Goal: Information Seeking & Learning: Learn about a topic

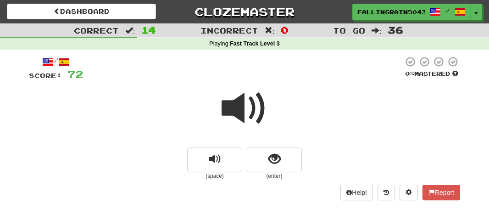
click at [229, 85] on span at bounding box center [245, 108] width 46 height 46
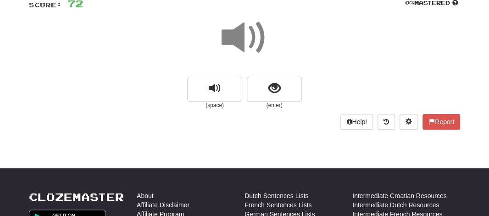
drag, startPoint x: 0, startPoint y: 0, endPoint x: 229, endPoint y: 31, distance: 231.5
click at [229, 31] on span at bounding box center [245, 38] width 46 height 46
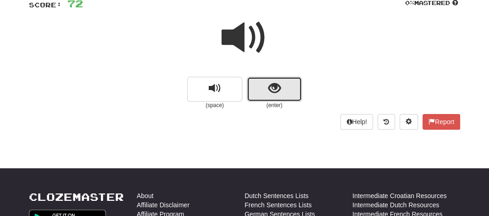
click at [260, 91] on button "show sentence" at bounding box center [274, 89] width 55 height 25
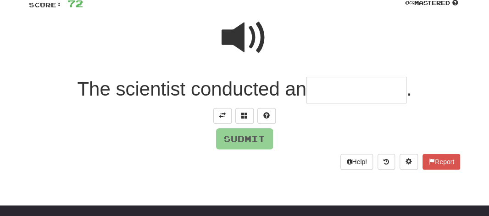
click at [322, 92] on input "text" at bounding box center [357, 90] width 100 height 27
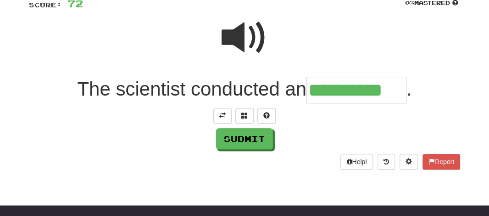
type input "**********"
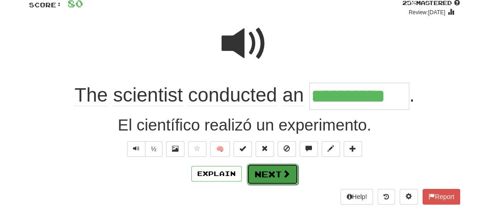
click at [261, 179] on button "Next" at bounding box center [272, 173] width 51 height 21
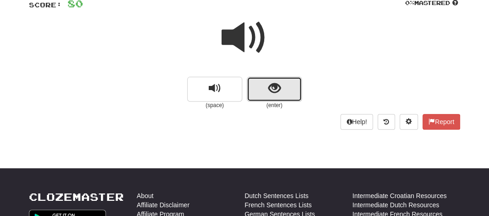
click at [266, 78] on button "show sentence" at bounding box center [274, 89] width 55 height 25
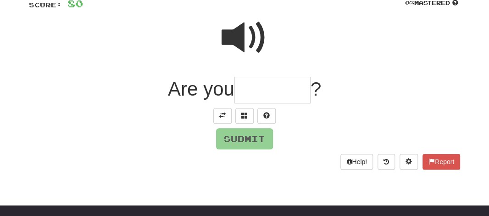
click at [240, 47] on span at bounding box center [245, 38] width 46 height 46
click at [251, 89] on input "text" at bounding box center [272, 90] width 76 height 27
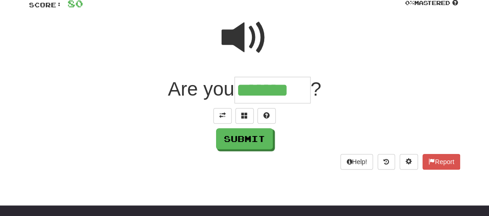
click at [226, 33] on span at bounding box center [245, 38] width 46 height 46
click at [301, 91] on input "*******" at bounding box center [272, 90] width 76 height 27
click at [266, 114] on span at bounding box center [266, 115] width 6 height 6
type input "*********"
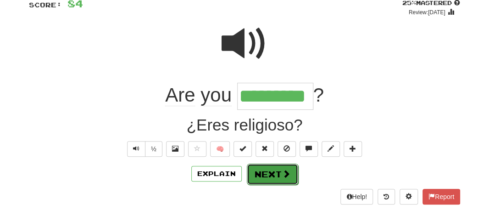
click at [260, 167] on button "Next" at bounding box center [272, 173] width 51 height 21
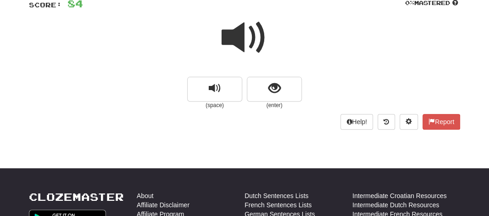
click at [235, 39] on span at bounding box center [245, 38] width 46 height 46
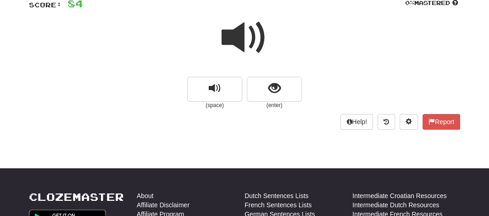
click at [235, 39] on span at bounding box center [245, 38] width 46 height 46
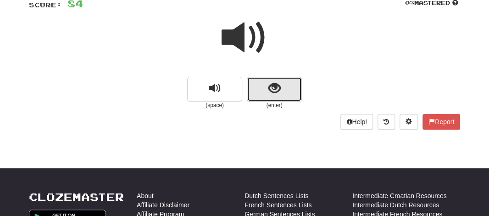
click at [267, 86] on button "show sentence" at bounding box center [274, 89] width 55 height 25
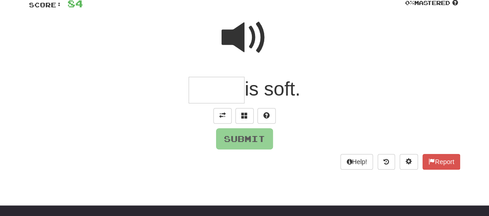
click at [212, 88] on input "text" at bounding box center [217, 90] width 56 height 27
type input "*"
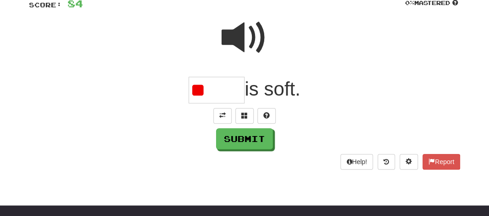
type input "*"
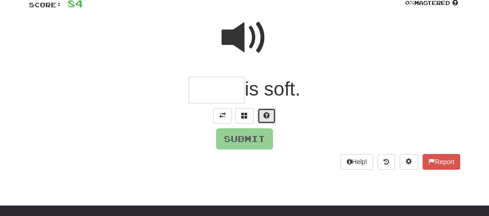
click at [260, 112] on button at bounding box center [266, 116] width 18 height 16
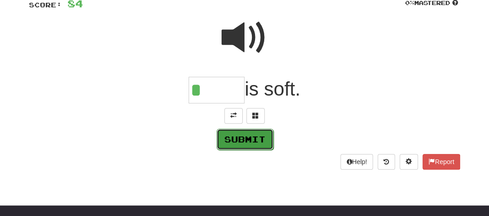
click at [246, 140] on button "Submit" at bounding box center [245, 138] width 57 height 21
type input "******"
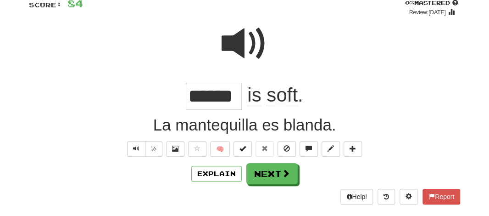
click at [226, 48] on span at bounding box center [245, 44] width 46 height 46
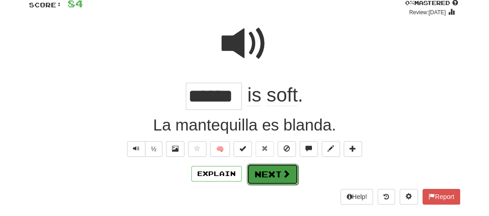
click at [261, 169] on button "Next" at bounding box center [272, 173] width 51 height 21
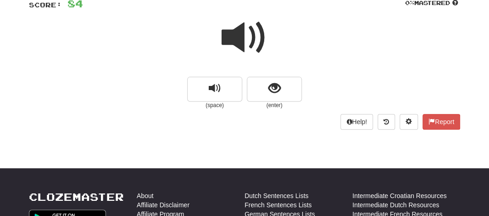
click at [237, 48] on span at bounding box center [245, 38] width 46 height 46
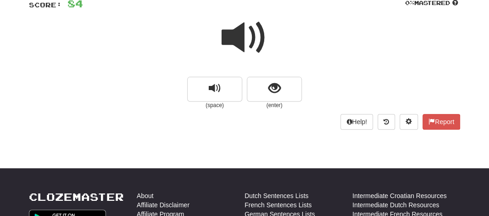
click at [237, 50] on span at bounding box center [245, 38] width 46 height 46
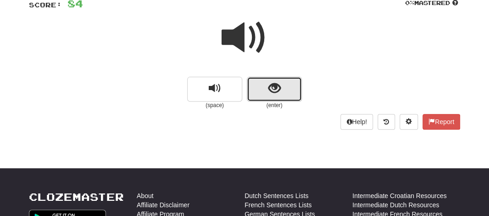
click at [253, 85] on button "show sentence" at bounding box center [274, 89] width 55 height 25
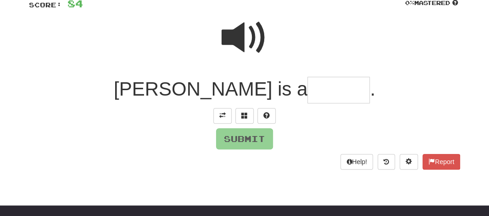
click at [307, 89] on input "text" at bounding box center [338, 90] width 62 height 27
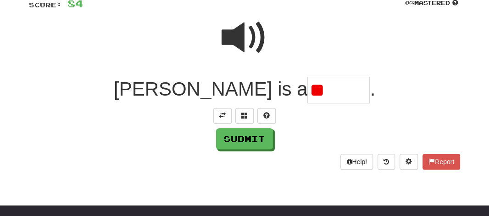
type input "*"
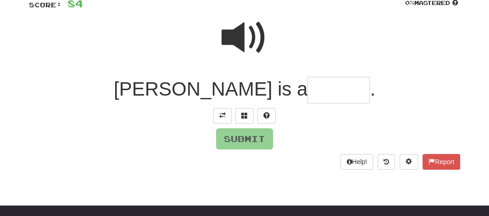
type input "*"
click at [268, 114] on span at bounding box center [266, 115] width 6 height 6
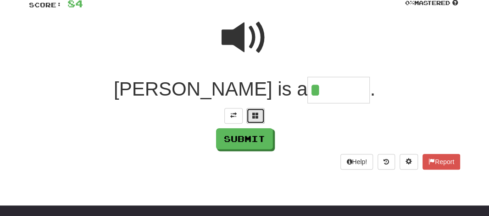
click at [255, 113] on span at bounding box center [255, 115] width 6 height 6
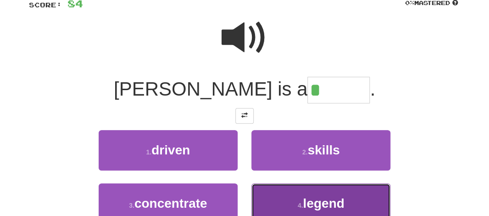
click at [282, 190] on button "4 . legend" at bounding box center [320, 203] width 139 height 40
type input "******"
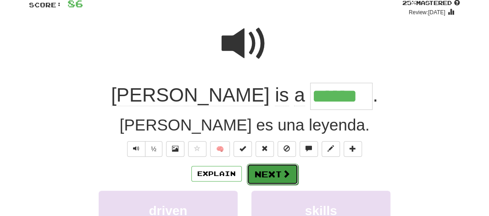
click at [277, 179] on button "Next" at bounding box center [272, 173] width 51 height 21
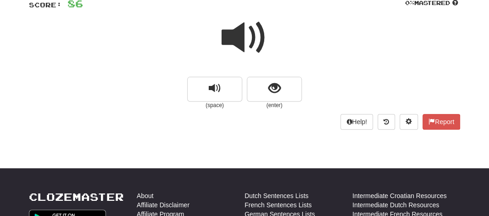
click at [228, 33] on span at bounding box center [245, 38] width 46 height 46
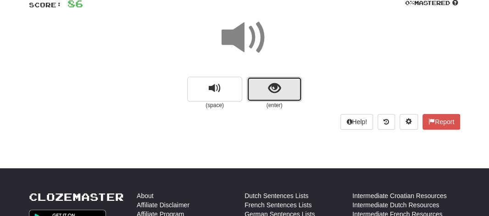
click at [262, 88] on button "show sentence" at bounding box center [274, 89] width 55 height 25
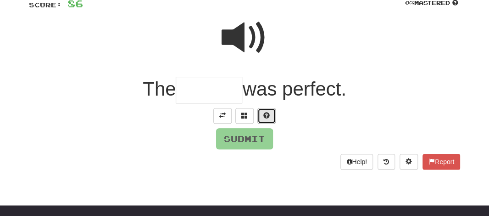
click at [266, 114] on span at bounding box center [266, 115] width 6 height 6
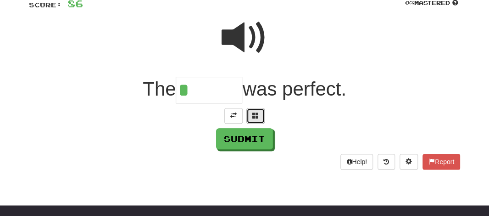
click at [257, 118] on span at bounding box center [255, 115] width 6 height 6
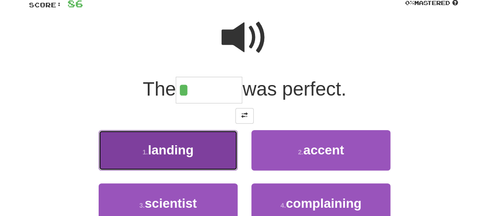
click at [189, 151] on span "landing" at bounding box center [171, 150] width 46 height 14
type input "*******"
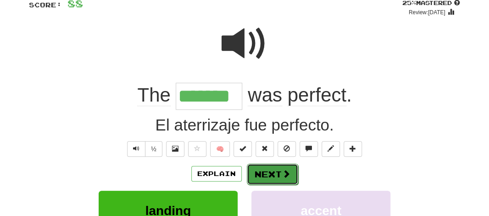
click at [249, 171] on button "Next" at bounding box center [272, 173] width 51 height 21
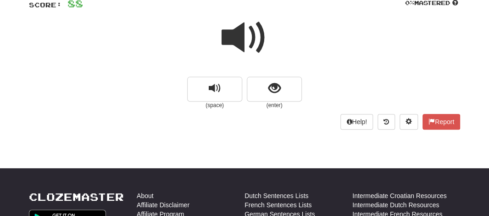
click at [233, 39] on span at bounding box center [245, 38] width 46 height 46
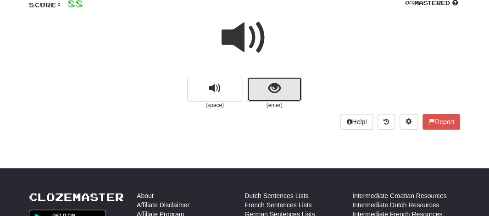
click at [260, 93] on button "show sentence" at bounding box center [274, 89] width 55 height 25
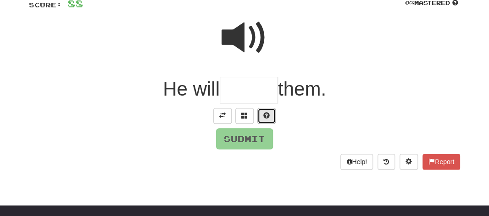
click at [260, 111] on button at bounding box center [266, 116] width 18 height 16
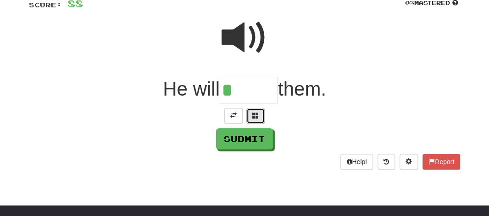
click at [257, 115] on span at bounding box center [255, 115] width 6 height 6
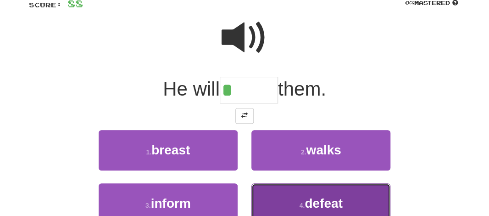
click at [292, 193] on button "4 . defeat" at bounding box center [320, 203] width 139 height 40
type input "******"
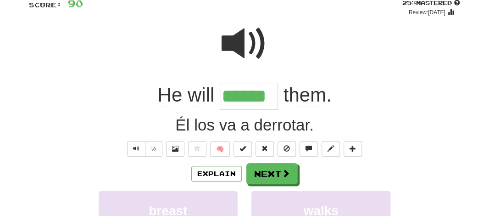
click at [234, 56] on span at bounding box center [245, 44] width 46 height 46
click at [234, 90] on input "******" at bounding box center [249, 96] width 58 height 27
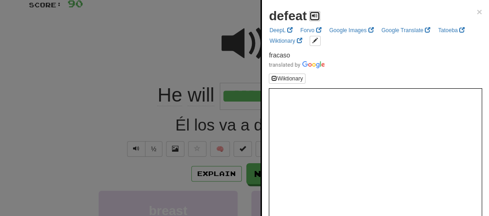
click at [315, 15] on span at bounding box center [315, 16] width 6 height 6
click at [176, 33] on div at bounding box center [244, 108] width 489 height 216
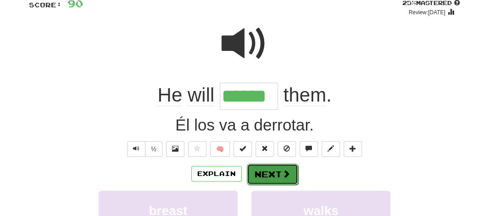
click at [271, 166] on button "Next" at bounding box center [272, 173] width 51 height 21
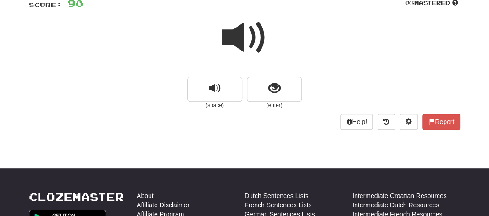
click at [238, 38] on span at bounding box center [245, 38] width 46 height 46
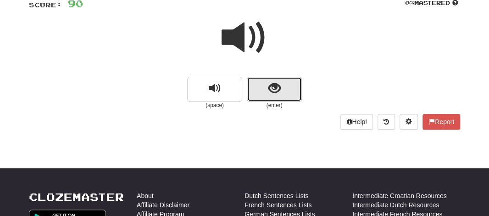
click at [254, 92] on button "show sentence" at bounding box center [274, 89] width 55 height 25
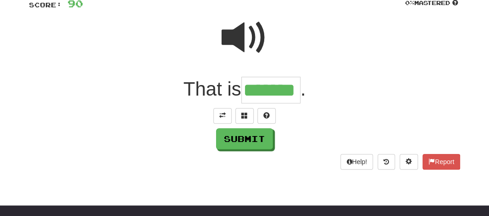
type input "*******"
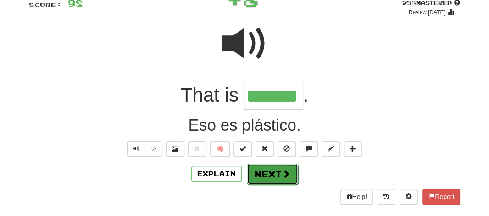
click at [255, 173] on button "Next" at bounding box center [272, 173] width 51 height 21
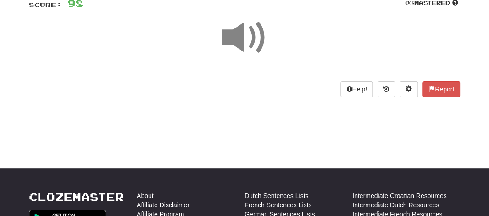
click at [244, 42] on span at bounding box center [245, 38] width 46 height 46
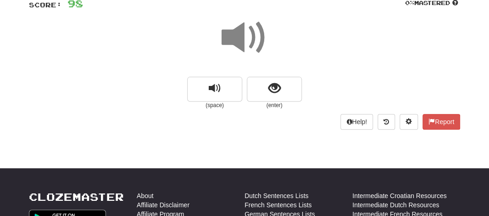
click at [244, 42] on span at bounding box center [245, 38] width 46 height 46
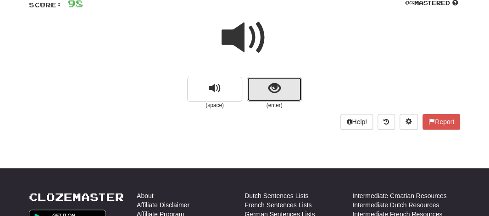
click at [255, 90] on button "show sentence" at bounding box center [274, 89] width 55 height 25
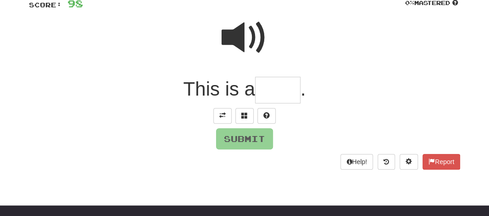
click at [255, 92] on span "This is a" at bounding box center [219, 89] width 72 height 22
click at [269, 90] on input "text" at bounding box center [277, 90] width 45 height 27
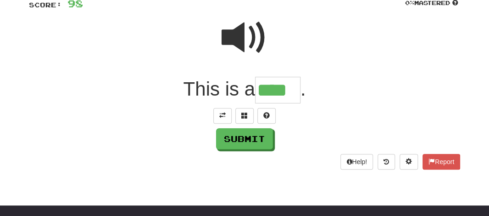
type input "****"
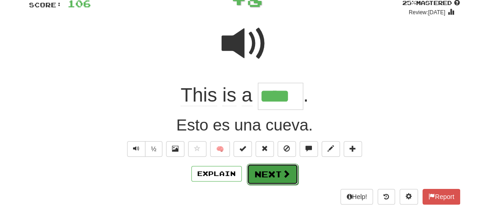
click at [254, 173] on button "Next" at bounding box center [272, 173] width 51 height 21
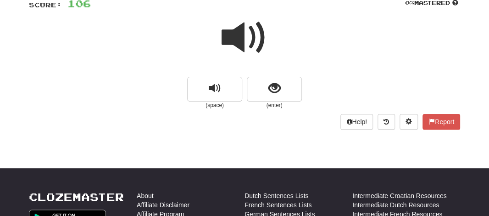
click at [238, 48] on span at bounding box center [245, 38] width 46 height 46
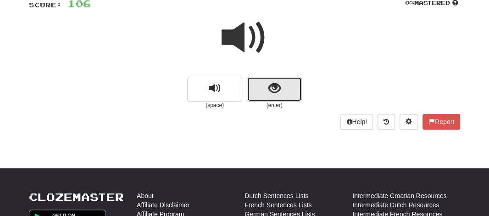
click at [257, 82] on button "show sentence" at bounding box center [274, 89] width 55 height 25
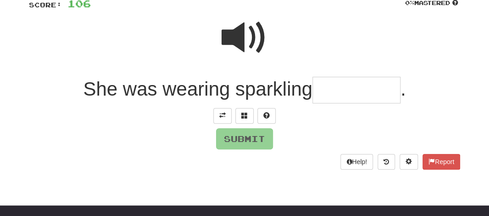
click at [324, 103] on div "/ Score: 106 0 % Mastered She was wearing sparkling . Submit Help! Report" at bounding box center [244, 77] width 431 height 184
click at [331, 95] on input "text" at bounding box center [356, 90] width 88 height 27
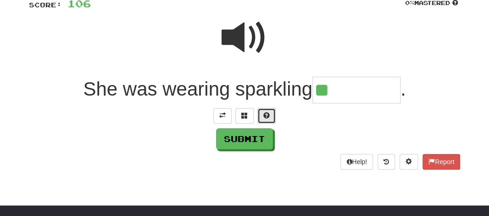
click at [262, 115] on button at bounding box center [266, 116] width 18 height 16
click at [252, 112] on span at bounding box center [255, 115] width 6 height 6
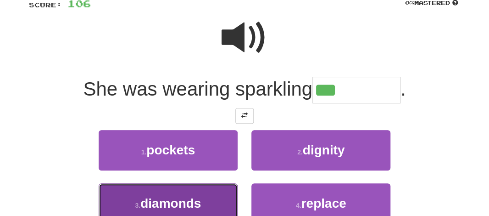
click at [201, 198] on span "diamonds" at bounding box center [170, 203] width 61 height 14
type input "********"
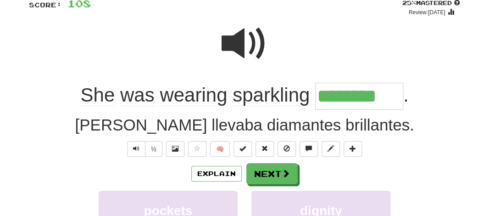
click at [275, 99] on span "sparkling" at bounding box center [271, 95] width 77 height 22
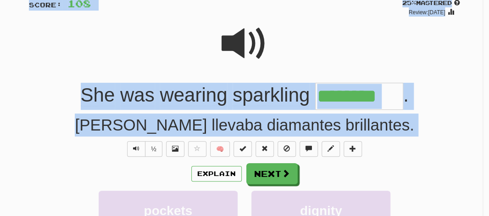
click at [275, 99] on div at bounding box center [244, 108] width 489 height 216
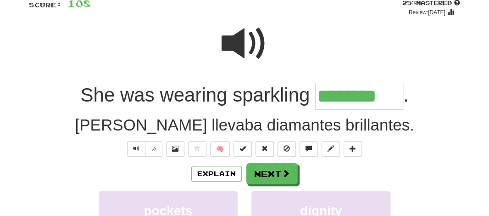
click at [275, 99] on span "sparkling" at bounding box center [271, 95] width 77 height 22
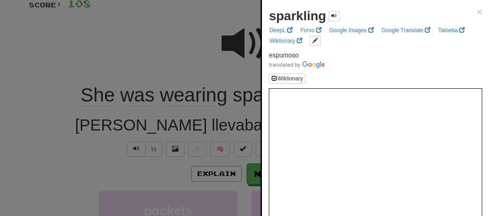
click at [221, 64] on div at bounding box center [244, 108] width 489 height 216
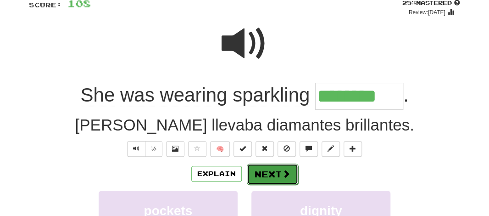
click at [265, 172] on button "Next" at bounding box center [272, 173] width 51 height 21
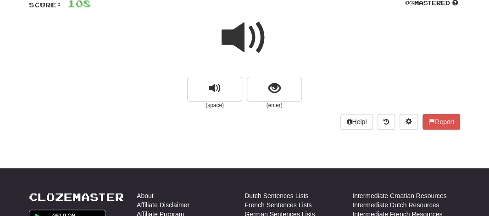
click at [236, 45] on span at bounding box center [245, 38] width 46 height 46
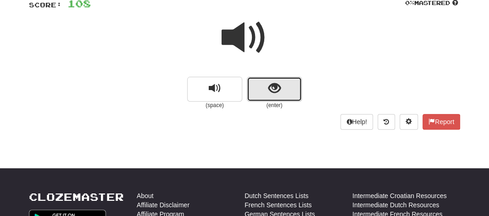
click at [258, 84] on button "show sentence" at bounding box center [274, 89] width 55 height 25
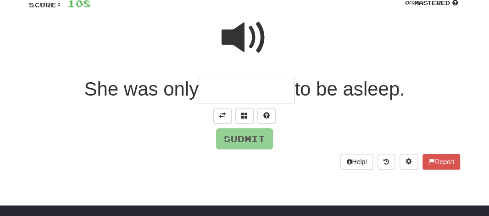
click at [244, 89] on input "text" at bounding box center [247, 90] width 96 height 27
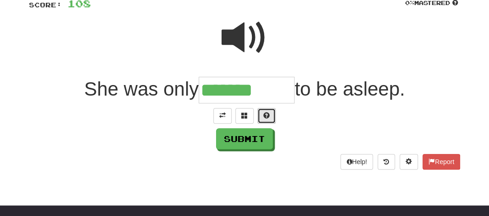
click at [264, 112] on span at bounding box center [266, 115] width 6 height 6
click at [275, 90] on input "********" at bounding box center [247, 90] width 96 height 27
click at [257, 118] on span at bounding box center [255, 115] width 6 height 6
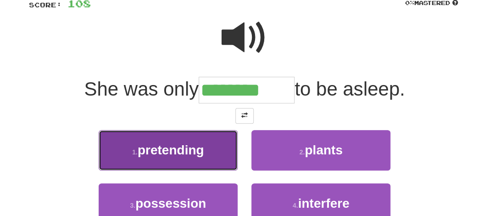
click at [201, 146] on span "pretending" at bounding box center [171, 150] width 67 height 14
type input "**********"
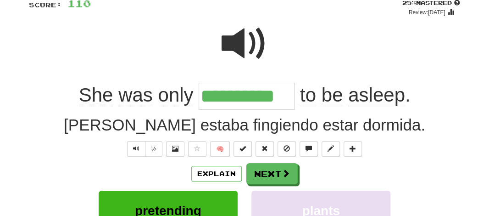
click at [223, 95] on input "**********" at bounding box center [247, 96] width 96 height 27
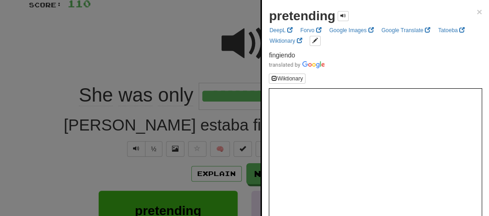
click at [158, 65] on div at bounding box center [244, 108] width 489 height 216
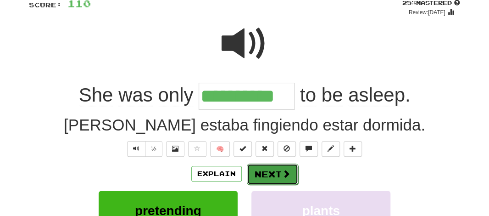
click at [259, 171] on button "Next" at bounding box center [272, 173] width 51 height 21
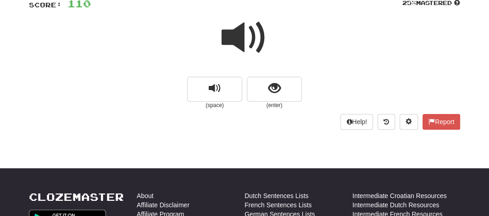
click at [251, 46] on span at bounding box center [245, 38] width 46 height 46
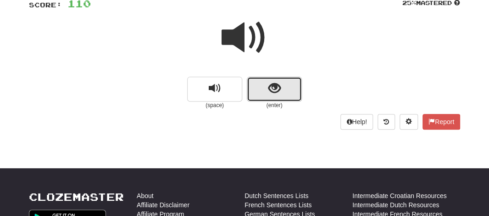
click at [264, 86] on button "show sentence" at bounding box center [274, 89] width 55 height 25
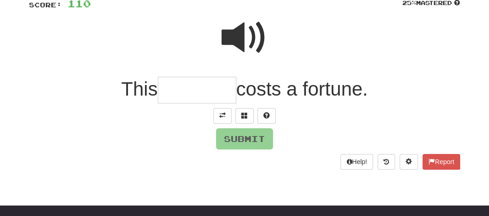
click at [197, 94] on input "text" at bounding box center [197, 90] width 78 height 27
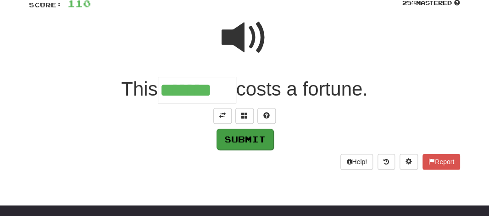
type input "*******"
click at [238, 135] on button "Submit" at bounding box center [245, 138] width 57 height 21
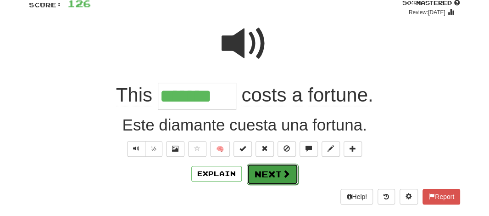
click at [266, 168] on button "Next" at bounding box center [272, 173] width 51 height 21
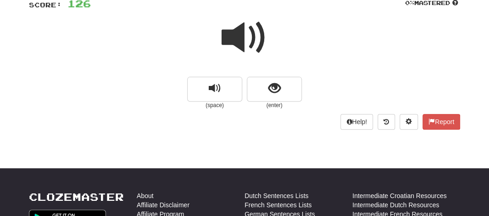
click at [242, 35] on span at bounding box center [245, 38] width 46 height 46
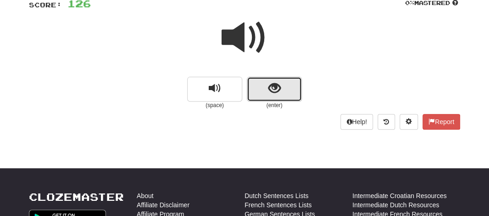
click at [255, 88] on button "show sentence" at bounding box center [274, 89] width 55 height 25
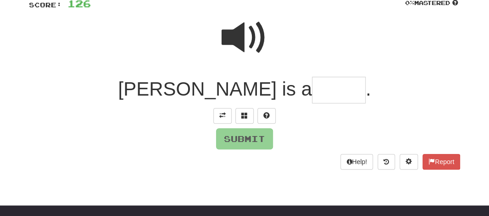
click at [312, 94] on input "text" at bounding box center [339, 90] width 54 height 27
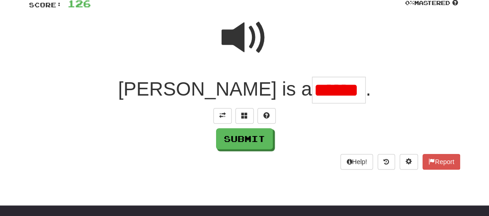
scroll to position [0, 0]
click at [266, 118] on button at bounding box center [266, 116] width 18 height 16
click at [239, 45] on span at bounding box center [245, 38] width 46 height 46
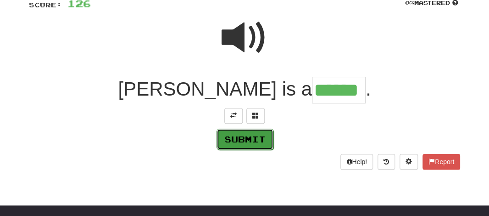
click at [255, 134] on button "Submit" at bounding box center [245, 138] width 57 height 21
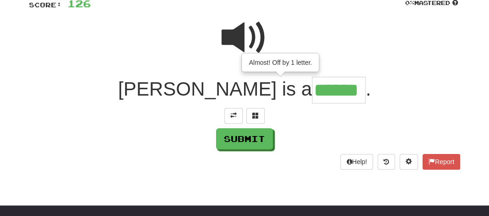
click at [312, 92] on input "******" at bounding box center [339, 90] width 54 height 27
click at [253, 117] on span at bounding box center [255, 115] width 6 height 6
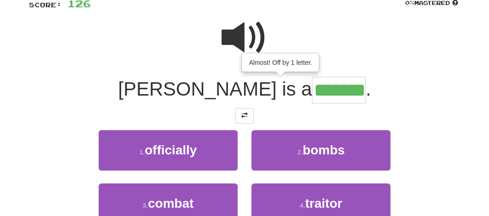
scroll to position [259, 0]
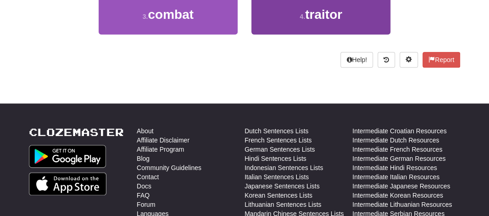
type input "*******"
click at [305, 15] on small "4 ." at bounding box center [303, 16] width 6 height 7
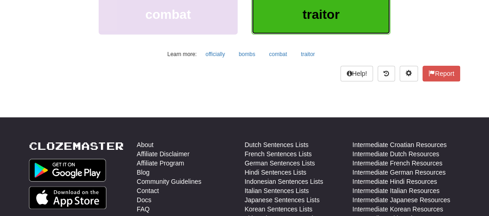
scroll to position [130, 0]
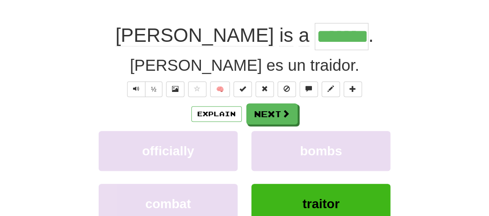
click at [315, 39] on input "*******" at bounding box center [342, 36] width 54 height 27
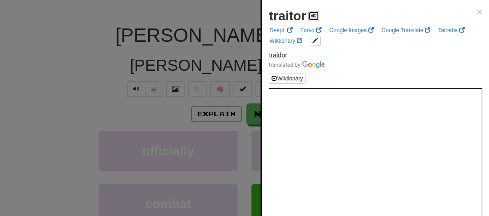
click at [312, 15] on span at bounding box center [314, 16] width 6 height 6
drag, startPoint x: 305, startPoint y: 13, endPoint x: 265, endPoint y: 18, distance: 39.8
click at [265, 18] on div "traitor × DeepL Forvo Google Images Google Translate Tatoeba Wiktionary traidor…" at bounding box center [375, 148] width 227 height 296
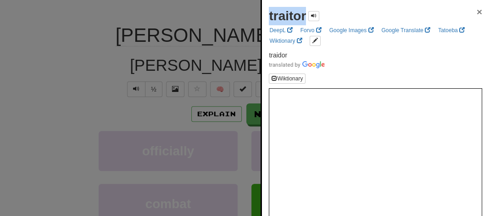
click at [477, 14] on span "×" at bounding box center [480, 11] width 6 height 11
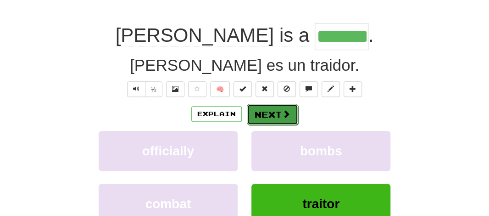
click at [258, 112] on button "Next" at bounding box center [272, 114] width 51 height 21
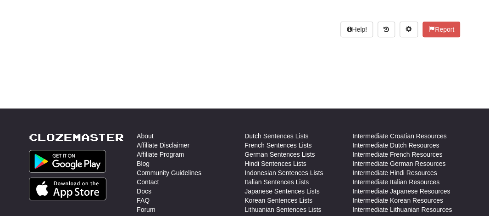
scroll to position [0, 0]
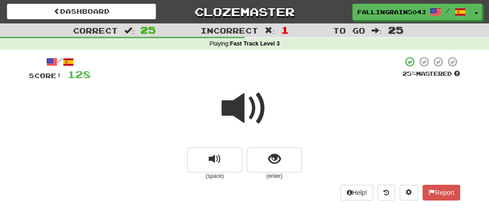
click at [246, 111] on span at bounding box center [245, 108] width 46 height 46
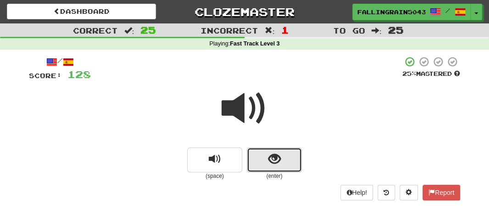
click at [261, 160] on button "show sentence" at bounding box center [274, 159] width 55 height 25
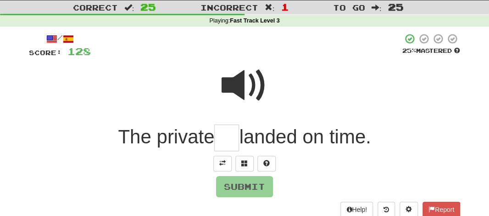
scroll to position [46, 0]
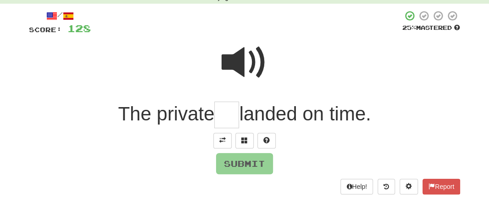
click at [240, 63] on span at bounding box center [245, 62] width 46 height 46
click at [224, 112] on input "text" at bounding box center [226, 114] width 25 height 27
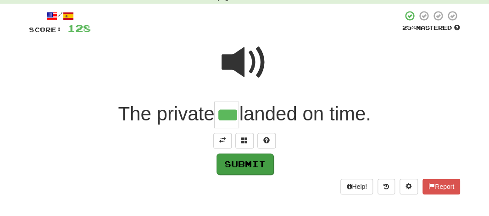
type input "***"
click at [230, 160] on button "Submit" at bounding box center [245, 163] width 57 height 21
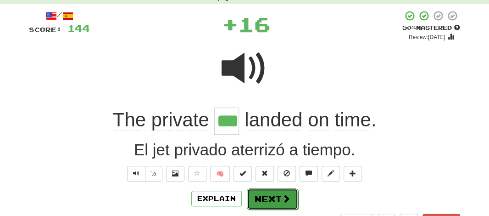
click at [258, 199] on button "Next" at bounding box center [272, 198] width 51 height 21
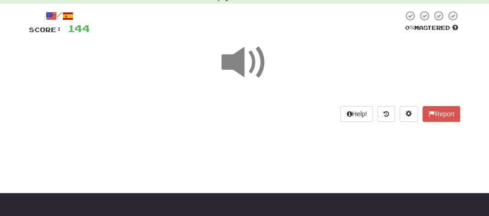
click at [239, 63] on span at bounding box center [245, 62] width 46 height 46
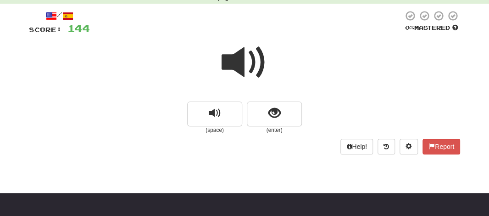
click at [239, 63] on span at bounding box center [245, 62] width 46 height 46
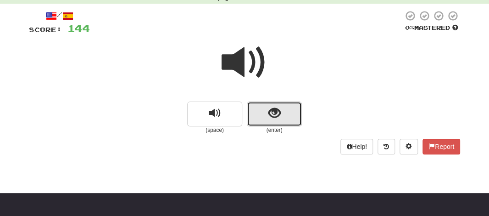
click at [262, 116] on button "show sentence" at bounding box center [274, 113] width 55 height 25
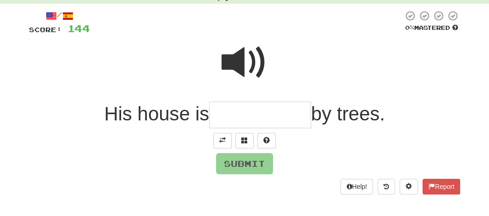
click at [238, 67] on span at bounding box center [245, 62] width 46 height 46
click at [234, 113] on input "text" at bounding box center [260, 114] width 102 height 27
type input "*"
click at [246, 140] on span at bounding box center [244, 140] width 6 height 6
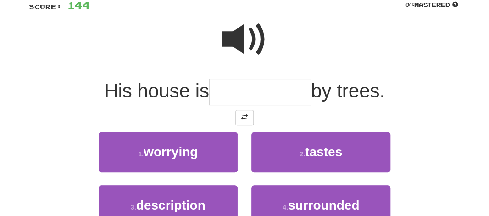
scroll to position [92, 0]
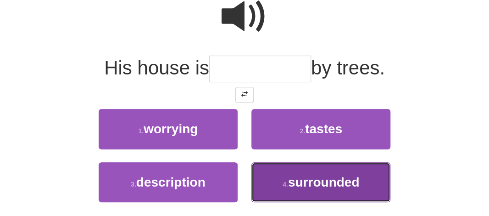
click at [318, 181] on span "surrounded" at bounding box center [324, 182] width 72 height 14
type input "**********"
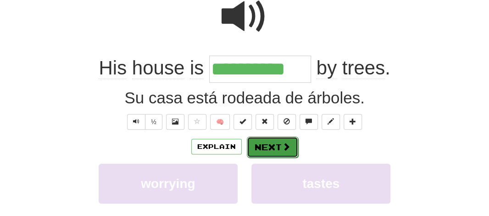
click at [266, 148] on button "Next" at bounding box center [272, 146] width 51 height 21
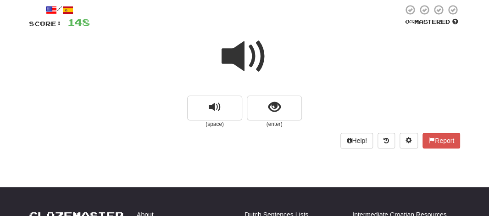
scroll to position [37, 0]
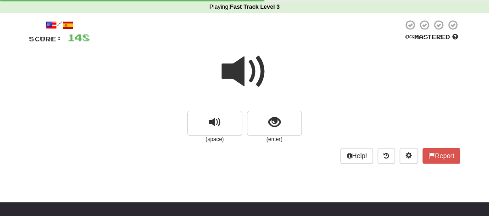
click at [236, 74] on span at bounding box center [245, 72] width 46 height 46
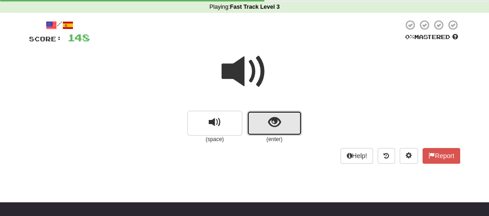
click at [261, 123] on button "show sentence" at bounding box center [274, 123] width 55 height 25
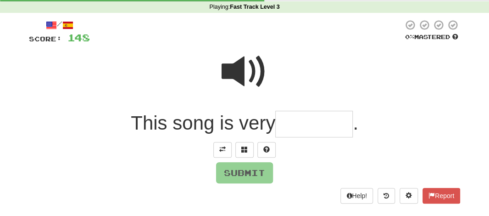
click at [292, 130] on input "text" at bounding box center [314, 124] width 78 height 27
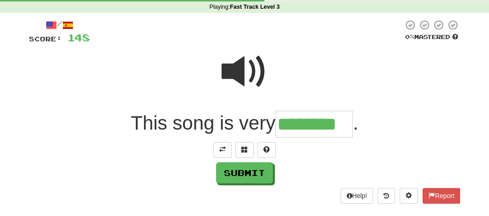
type input "********"
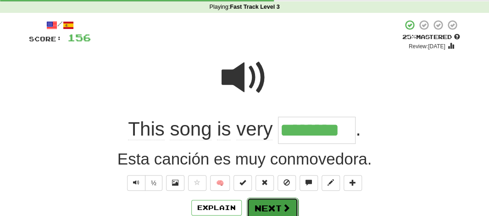
click at [265, 197] on button "Next" at bounding box center [272, 207] width 51 height 21
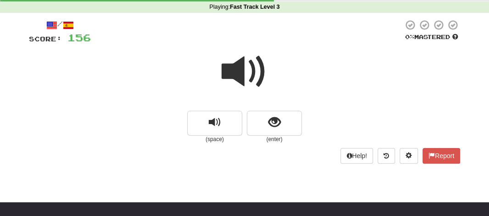
click at [233, 70] on span at bounding box center [245, 72] width 46 height 46
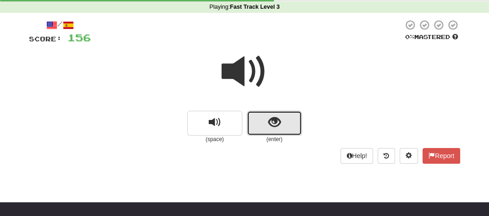
click at [268, 123] on span "show sentence" at bounding box center [274, 122] width 12 height 12
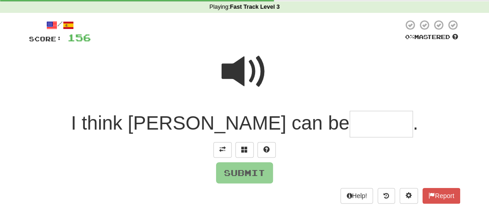
click at [350, 124] on input "text" at bounding box center [381, 124] width 63 height 27
click at [251, 74] on span at bounding box center [245, 72] width 46 height 46
click at [350, 123] on input "text" at bounding box center [381, 124] width 63 height 27
type input "*"
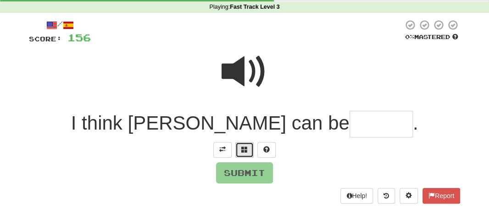
click at [249, 149] on button at bounding box center [244, 150] width 18 height 16
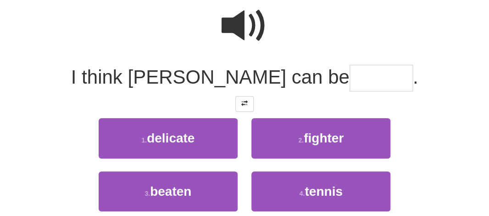
scroll to position [106, 0]
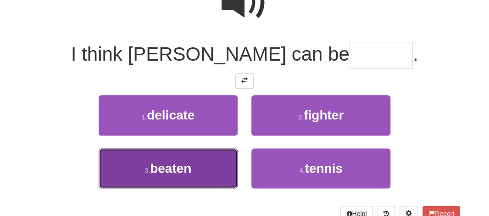
click at [178, 171] on span "beaten" at bounding box center [170, 168] width 41 height 14
type input "******"
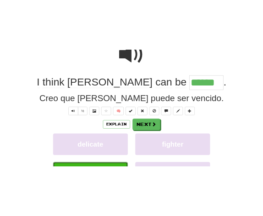
scroll to position [112, 0]
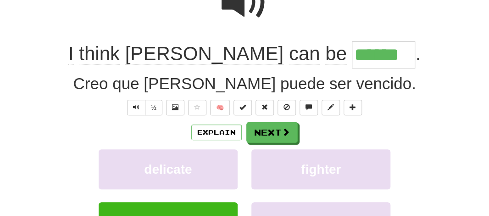
click at [352, 54] on input "******" at bounding box center [383, 54] width 63 height 27
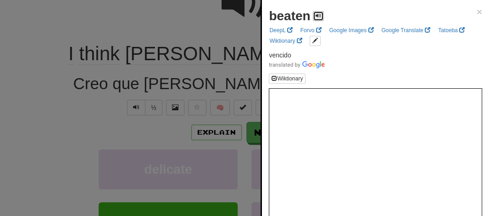
click at [317, 13] on span at bounding box center [319, 16] width 6 height 6
click at [235, 35] on div at bounding box center [244, 108] width 489 height 216
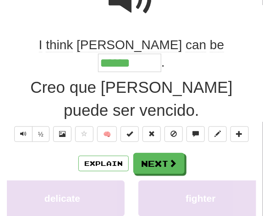
click at [245, 111] on div "/ Score: 160 + 4 25 % Mastered Review: [DATE] I think [PERSON_NAME] can be ****…" at bounding box center [132, 122] width 250 height 368
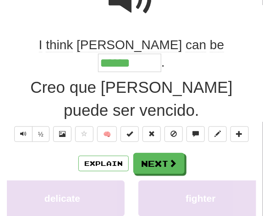
click at [245, 111] on div "/ Score: 160 + 4 25 % Mastered Review: [DATE] I think [PERSON_NAME] can be ****…" at bounding box center [132, 122] width 250 height 368
click at [52, 52] on span "think" at bounding box center [59, 45] width 27 height 15
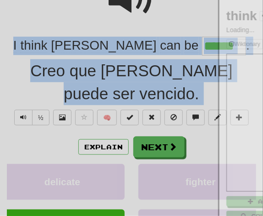
click at [52, 54] on div at bounding box center [131, 108] width 263 height 216
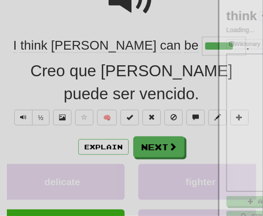
click at [52, 54] on div at bounding box center [131, 108] width 263 height 216
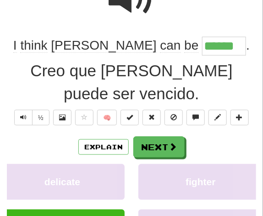
click at [52, 54] on div "I think [PERSON_NAME] can be ****** ." at bounding box center [132, 46] width 250 height 18
click at [53, 46] on div "I think [PERSON_NAME] can be ****** ." at bounding box center [132, 46] width 250 height 18
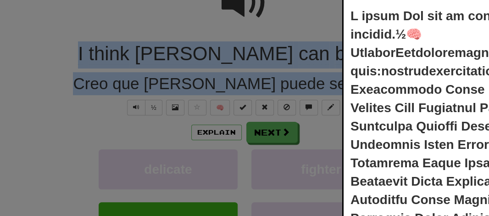
click at [299, 37] on div at bounding box center [244, 108] width 489 height 216
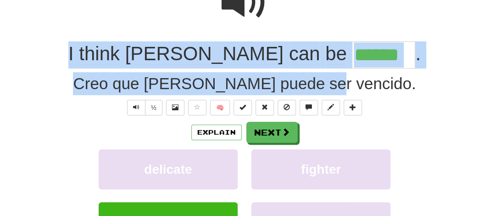
drag, startPoint x: 128, startPoint y: 47, endPoint x: 365, endPoint y: 91, distance: 241.7
click at [365, 91] on div "/ Score: 160 + 4 25 % Mastered Review: [DATE] I think [PERSON_NAME] can be ****…" at bounding box center [244, 116] width 431 height 345
click at [358, 112] on button at bounding box center [353, 108] width 18 height 16
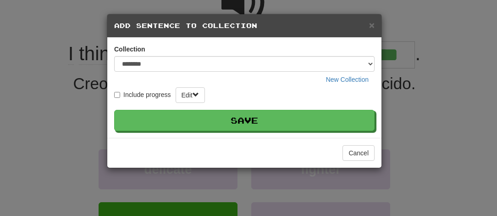
click at [368, 23] on h5 "Add Sentence to Collection" at bounding box center [244, 25] width 261 height 9
click at [373, 25] on span "×" at bounding box center [372, 25] width 6 height 11
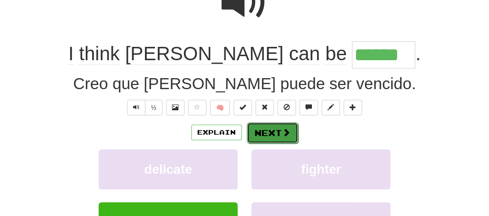
click at [278, 133] on button "Next" at bounding box center [272, 132] width 51 height 21
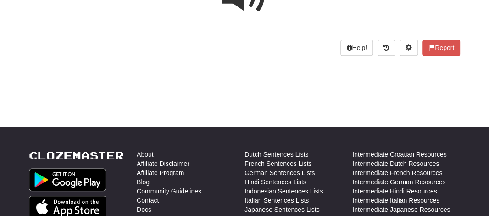
scroll to position [0, 0]
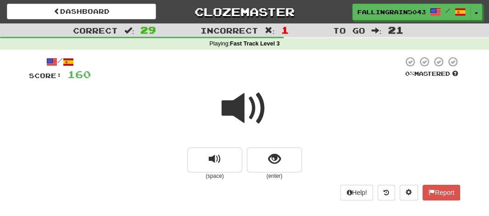
click at [253, 107] on span at bounding box center [245, 108] width 46 height 46
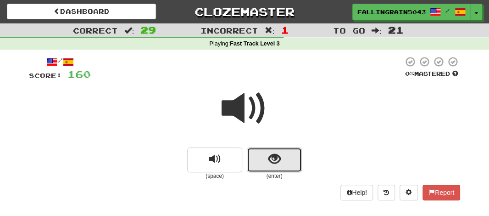
click at [255, 156] on button "show sentence" at bounding box center [274, 159] width 55 height 25
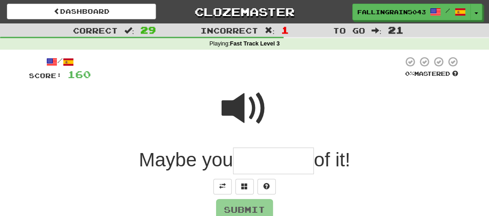
click at [250, 162] on input "text" at bounding box center [273, 160] width 81 height 27
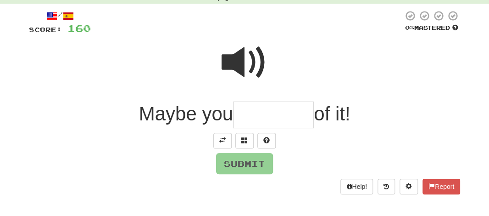
scroll to position [61, 0]
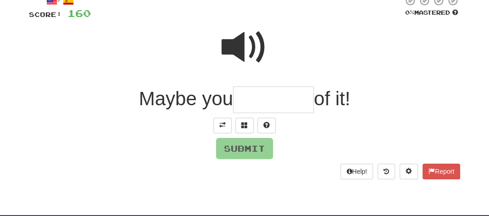
click at [263, 103] on input "text" at bounding box center [273, 99] width 81 height 27
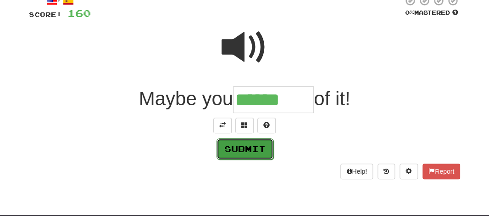
click at [241, 145] on button "Submit" at bounding box center [245, 148] width 57 height 21
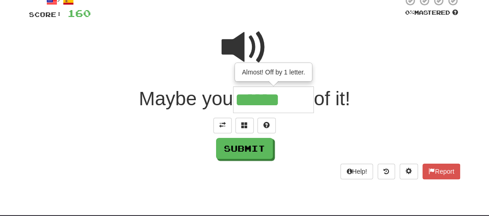
click at [302, 100] on input "******" at bounding box center [273, 99] width 81 height 27
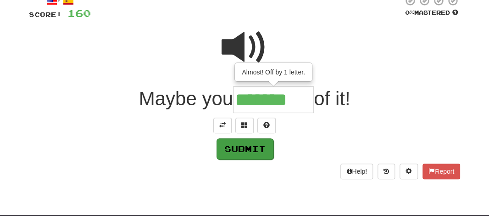
type input "*******"
click at [240, 153] on button "Submit" at bounding box center [245, 148] width 57 height 21
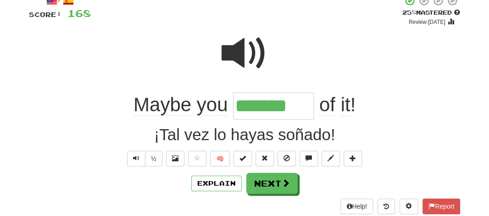
click at [229, 50] on span at bounding box center [245, 53] width 46 height 46
click at [323, 104] on span "of" at bounding box center [327, 105] width 16 height 22
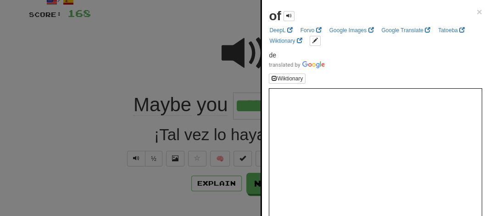
click at [183, 69] on div at bounding box center [244, 108] width 489 height 216
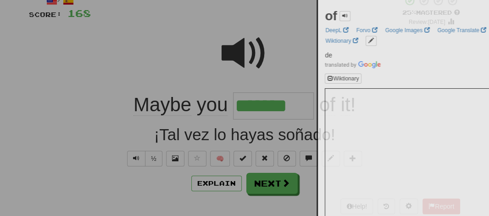
click at [183, 69] on div at bounding box center [244, 108] width 489 height 216
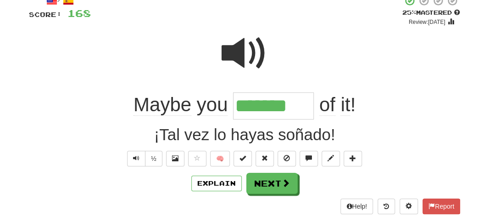
click at [135, 101] on span "Maybe" at bounding box center [163, 105] width 58 height 22
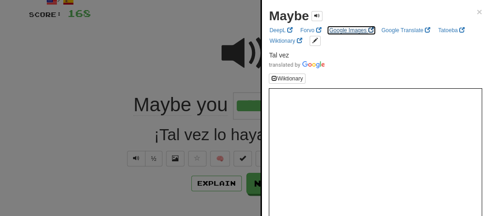
click at [348, 33] on link "Google Images" at bounding box center [352, 30] width 50 height 10
click at [477, 10] on span "×" at bounding box center [480, 11] width 6 height 11
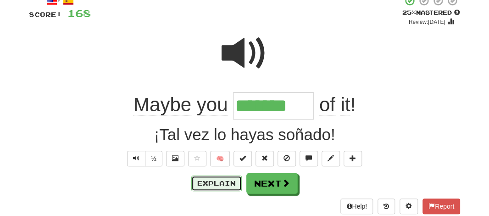
click at [205, 186] on button "Explain" at bounding box center [216, 183] width 50 height 16
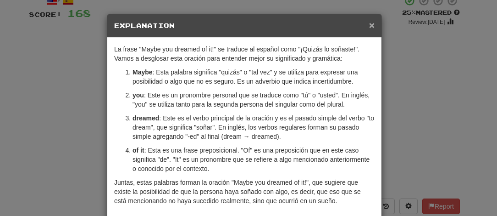
click at [369, 26] on span "×" at bounding box center [372, 25] width 6 height 11
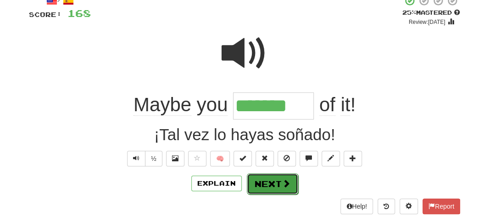
click at [266, 179] on button "Next" at bounding box center [272, 183] width 51 height 21
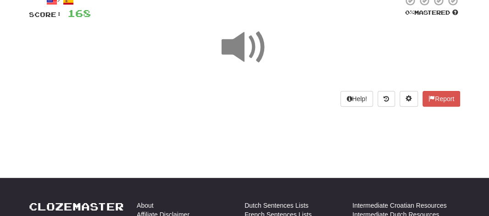
click at [231, 41] on span at bounding box center [245, 47] width 46 height 46
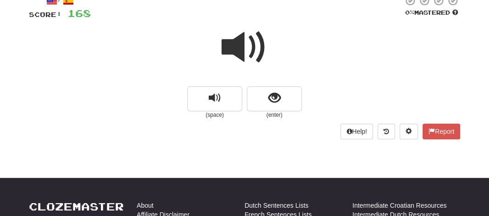
click at [231, 41] on span at bounding box center [245, 47] width 46 height 46
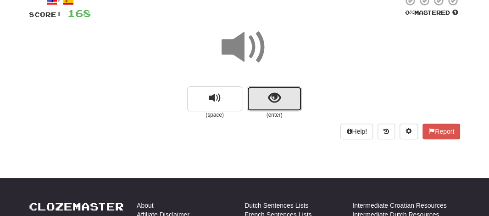
click at [260, 95] on button "show sentence" at bounding box center [274, 98] width 55 height 25
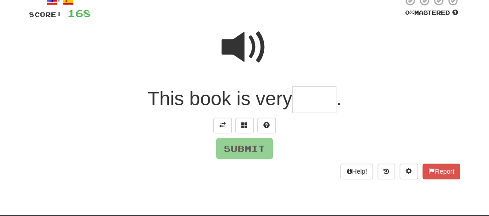
click at [306, 98] on input "text" at bounding box center [314, 99] width 44 height 27
click at [242, 42] on span at bounding box center [245, 47] width 46 height 46
click at [305, 100] on input "text" at bounding box center [314, 99] width 44 height 27
type input "*"
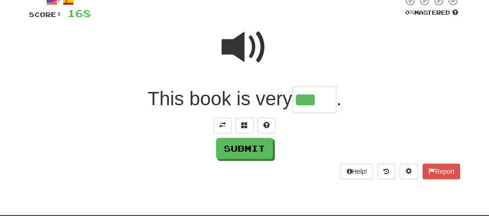
click at [245, 53] on span at bounding box center [245, 47] width 46 height 46
click at [264, 125] on span at bounding box center [266, 125] width 6 height 6
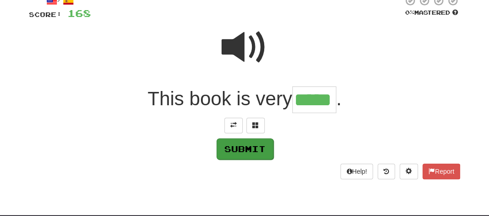
type input "*****"
click at [257, 144] on button "Submit" at bounding box center [245, 148] width 57 height 21
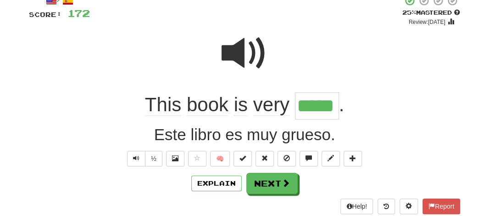
click at [302, 111] on input "*****" at bounding box center [317, 105] width 44 height 27
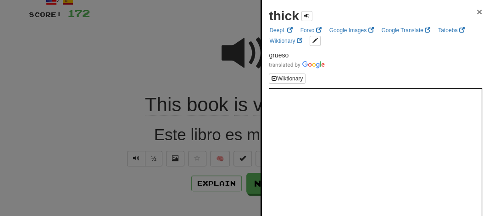
click at [477, 13] on span "×" at bounding box center [480, 11] width 6 height 11
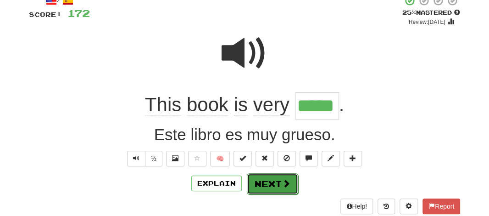
click at [269, 180] on button "Next" at bounding box center [272, 183] width 51 height 21
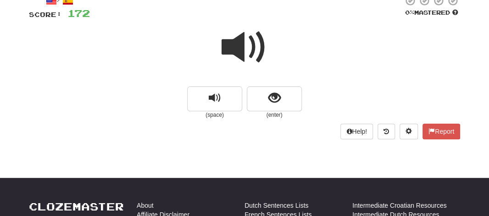
click at [242, 41] on span at bounding box center [245, 47] width 46 height 46
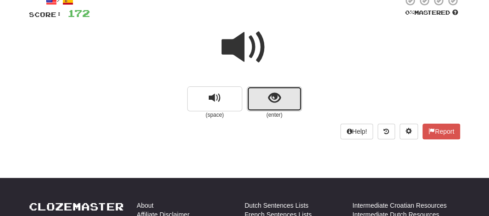
click at [258, 102] on button "show sentence" at bounding box center [274, 98] width 55 height 25
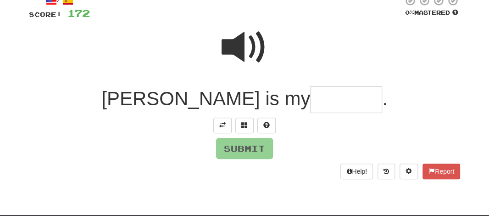
click at [310, 101] on input "text" at bounding box center [346, 99] width 72 height 27
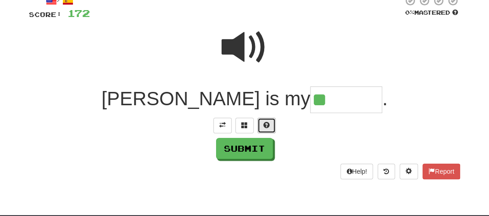
click at [266, 127] on span at bounding box center [266, 125] width 6 height 6
click at [249, 53] on span at bounding box center [245, 47] width 46 height 46
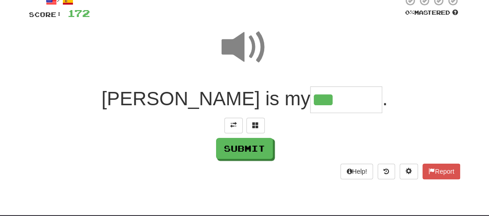
click at [310, 104] on input "***" at bounding box center [346, 99] width 72 height 27
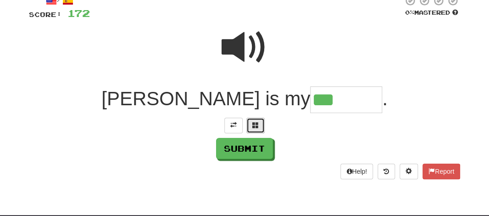
click at [253, 120] on button at bounding box center [255, 125] width 18 height 16
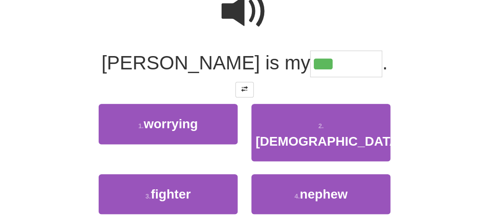
scroll to position [107, 0]
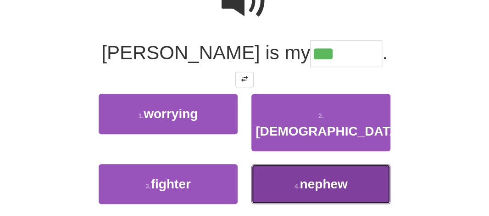
click at [324, 177] on span "nephew" at bounding box center [324, 184] width 48 height 14
type input "******"
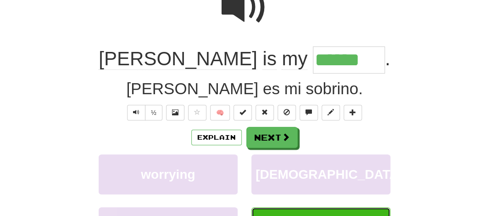
scroll to position [113, 0]
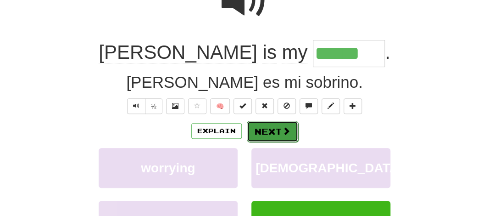
click at [257, 121] on button "Next" at bounding box center [272, 131] width 51 height 21
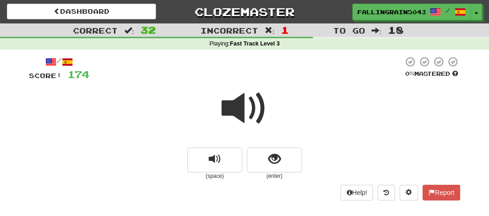
click at [245, 107] on span at bounding box center [245, 108] width 46 height 46
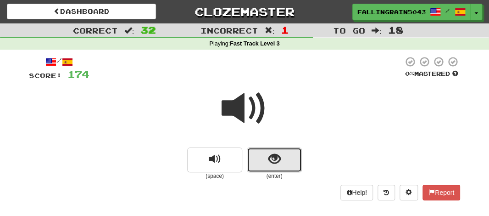
click at [275, 160] on span "show sentence" at bounding box center [274, 159] width 12 height 12
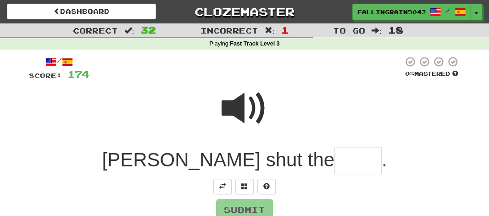
click at [335, 160] on input "text" at bounding box center [358, 160] width 47 height 27
type input "*"
click at [335, 165] on input "text" at bounding box center [358, 160] width 47 height 27
click at [262, 188] on div "/ Score: 174 0 % Mastered [PERSON_NAME] shut the . Submit Help! Report" at bounding box center [244, 148] width 431 height 184
click at [262, 188] on button at bounding box center [266, 187] width 18 height 16
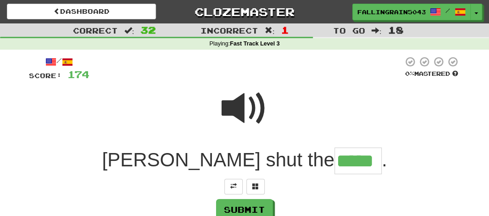
type input "*****"
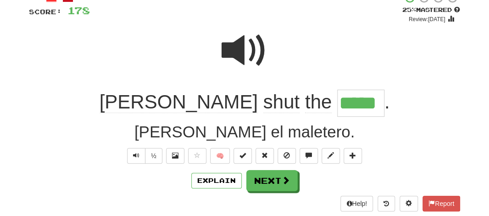
scroll to position [69, 0]
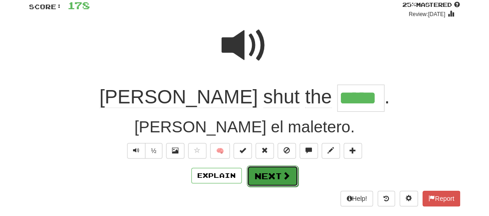
click at [261, 177] on button "Next" at bounding box center [272, 175] width 51 height 21
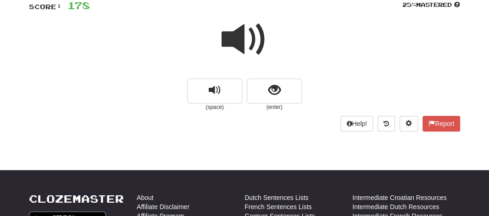
click at [241, 39] on span at bounding box center [245, 40] width 46 height 46
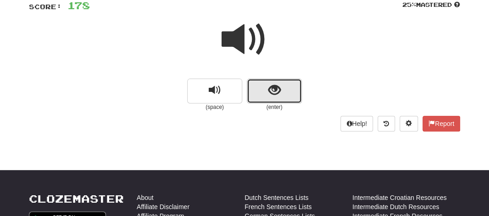
click at [257, 90] on button "show sentence" at bounding box center [274, 90] width 55 height 25
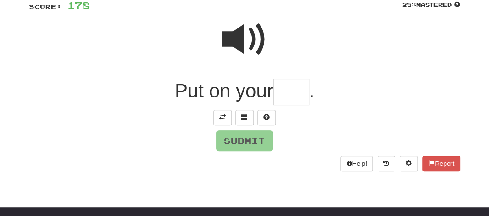
click at [257, 90] on span "Put on your" at bounding box center [224, 91] width 99 height 22
click at [225, 37] on span at bounding box center [245, 40] width 46 height 46
click at [285, 92] on input "text" at bounding box center [291, 91] width 36 height 27
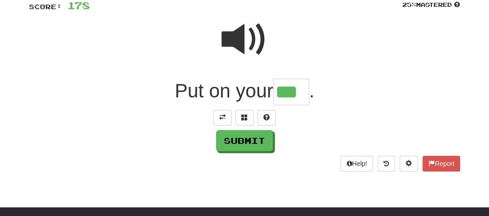
type input "***"
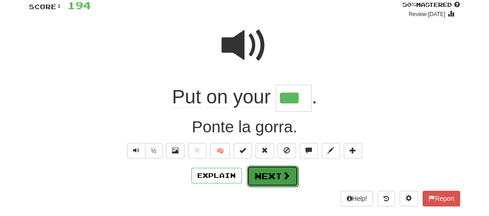
click at [262, 178] on button "Next" at bounding box center [272, 175] width 51 height 21
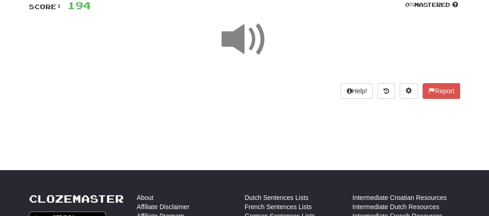
click at [238, 35] on span at bounding box center [245, 40] width 46 height 46
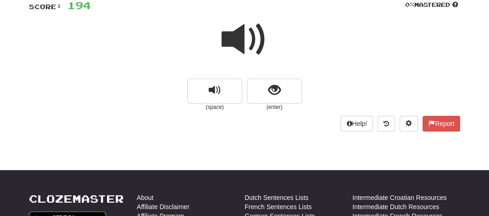
click at [238, 35] on span at bounding box center [245, 40] width 46 height 46
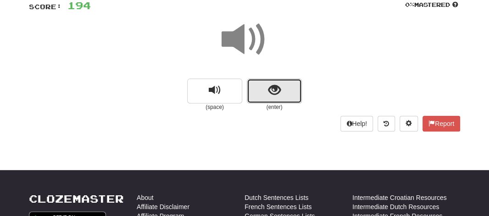
click at [256, 85] on button "show sentence" at bounding box center [274, 90] width 55 height 25
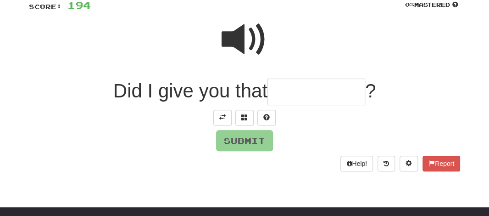
click at [287, 98] on input "text" at bounding box center [317, 91] width 98 height 27
type input "*"
click at [243, 120] on div "/ Score: 194 0 % Mastered Did I give you that ? Submit Help! Report" at bounding box center [244, 79] width 431 height 184
click at [243, 120] on span at bounding box center [244, 117] width 6 height 6
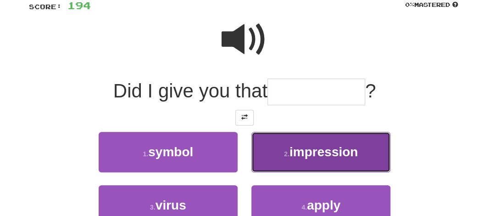
click at [303, 148] on span "impression" at bounding box center [324, 152] width 68 height 14
type input "**********"
